Goal: Task Accomplishment & Management: Manage account settings

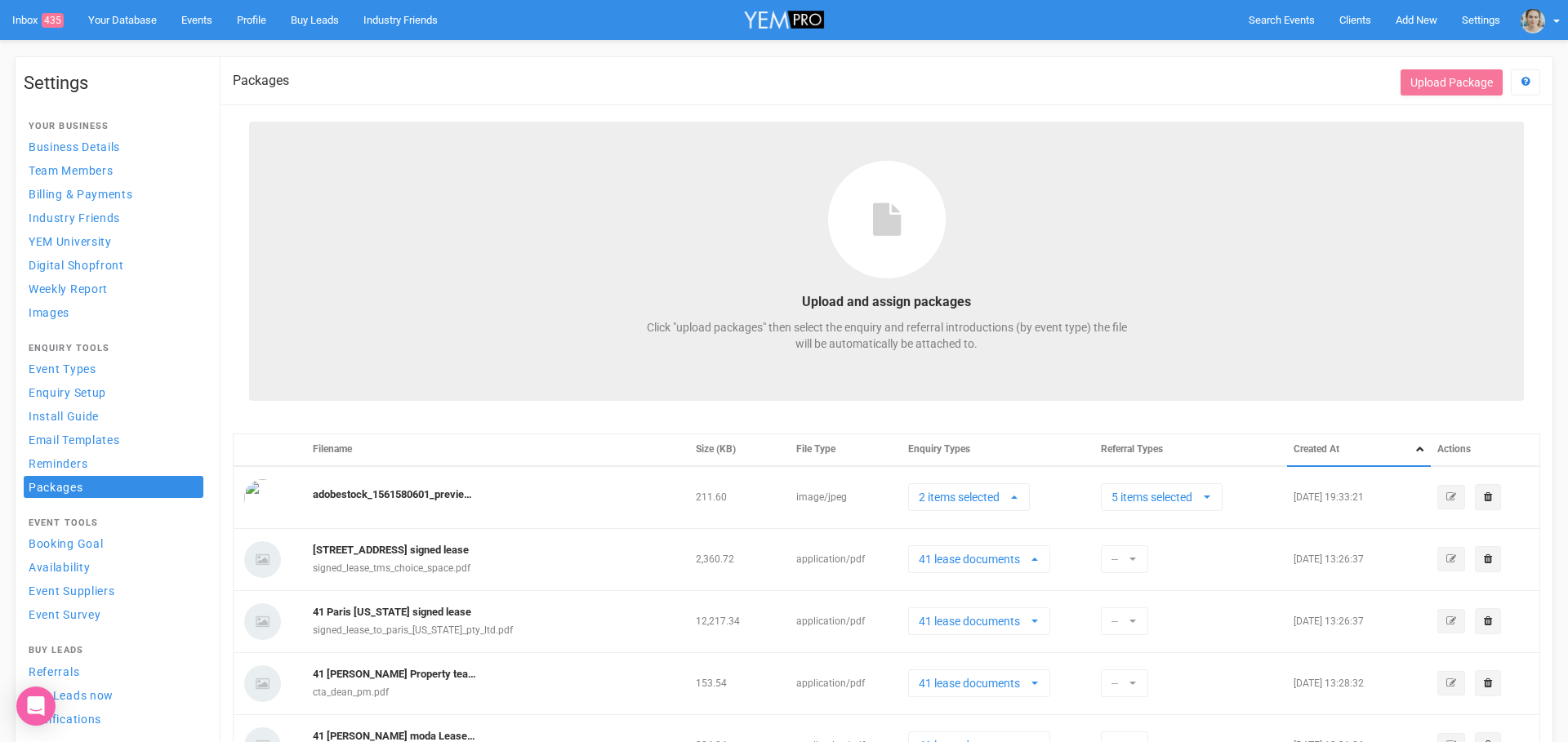
select select
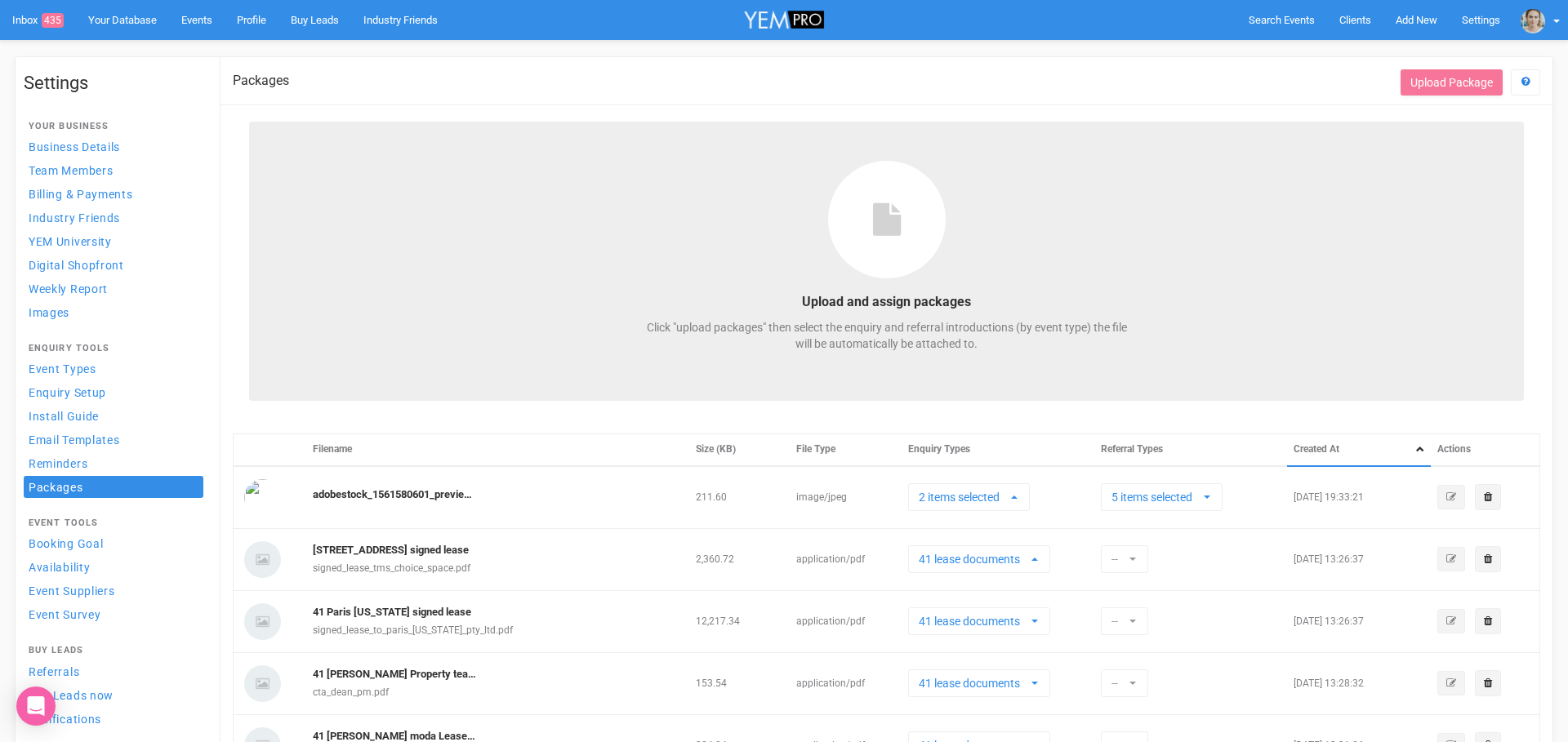
select select
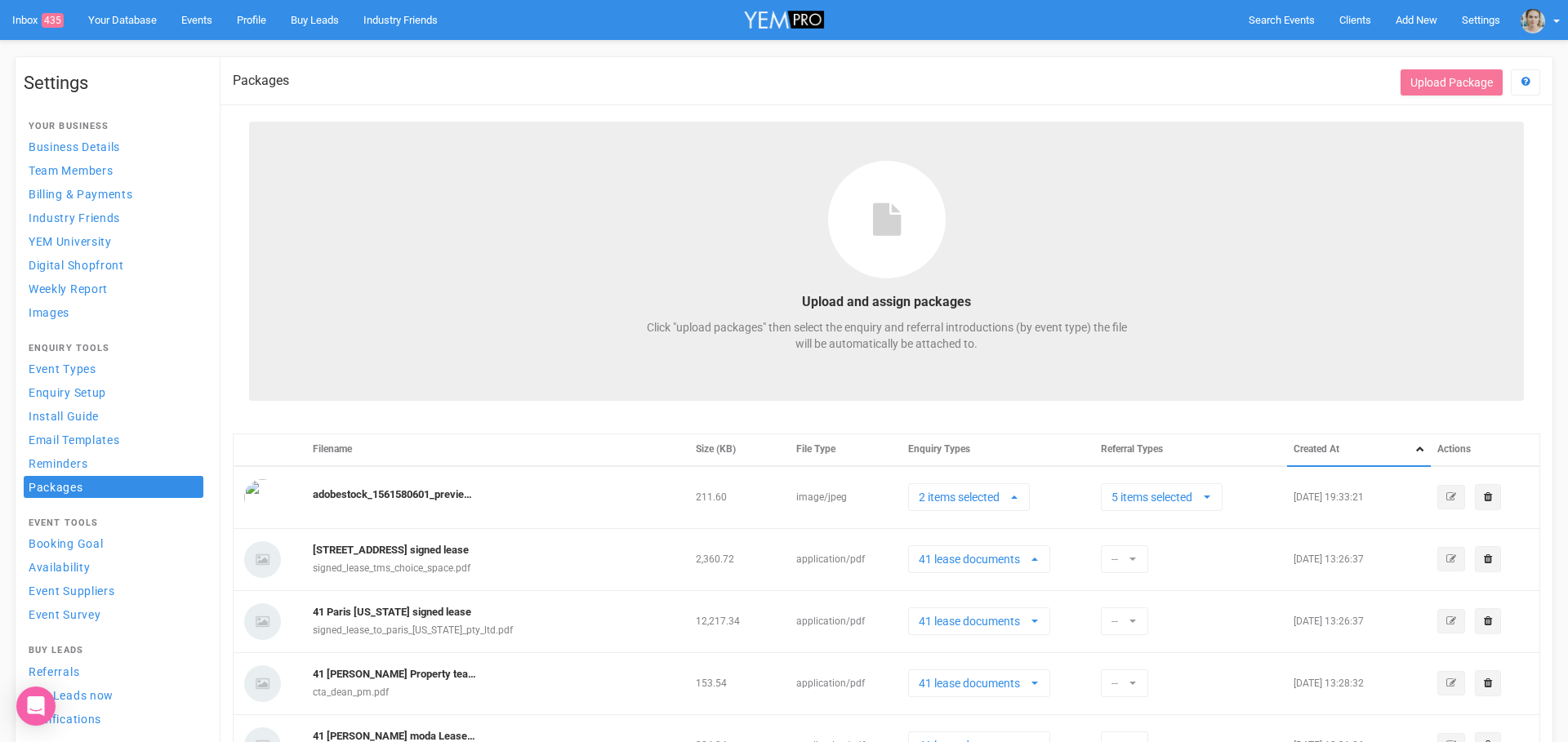
select select
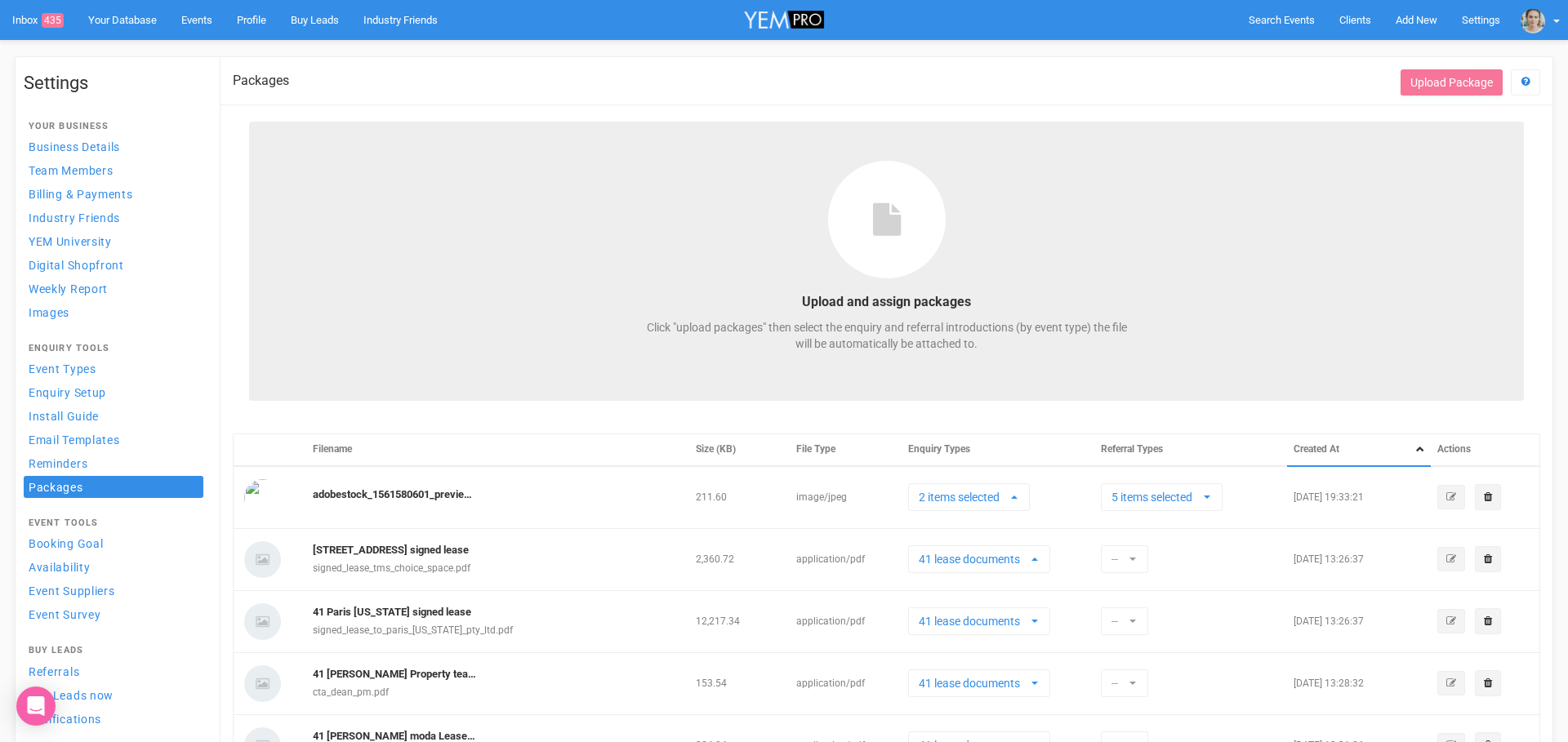
select select
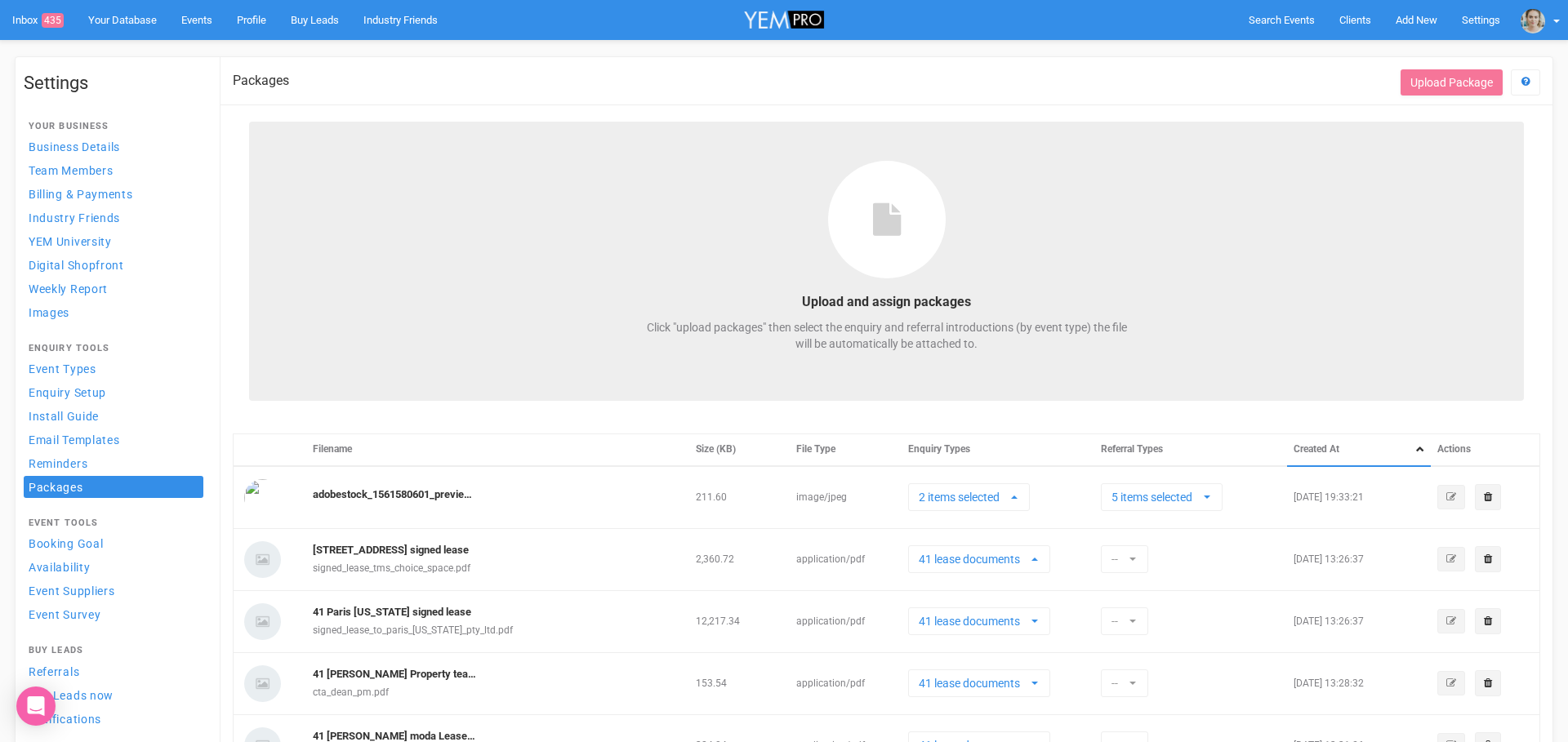
select select
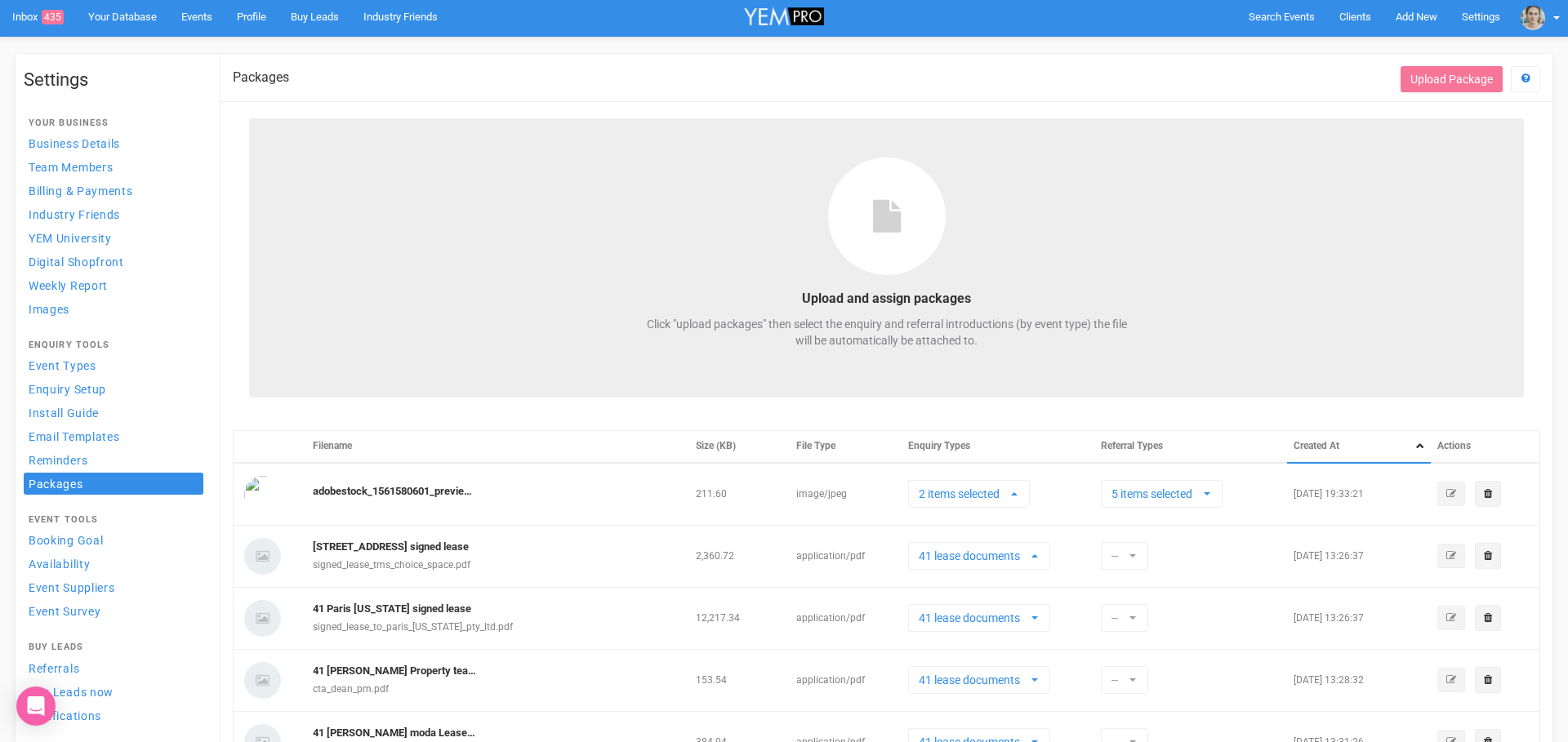
scroll to position [431, 0]
